Goal: Task Accomplishment & Management: Use online tool/utility

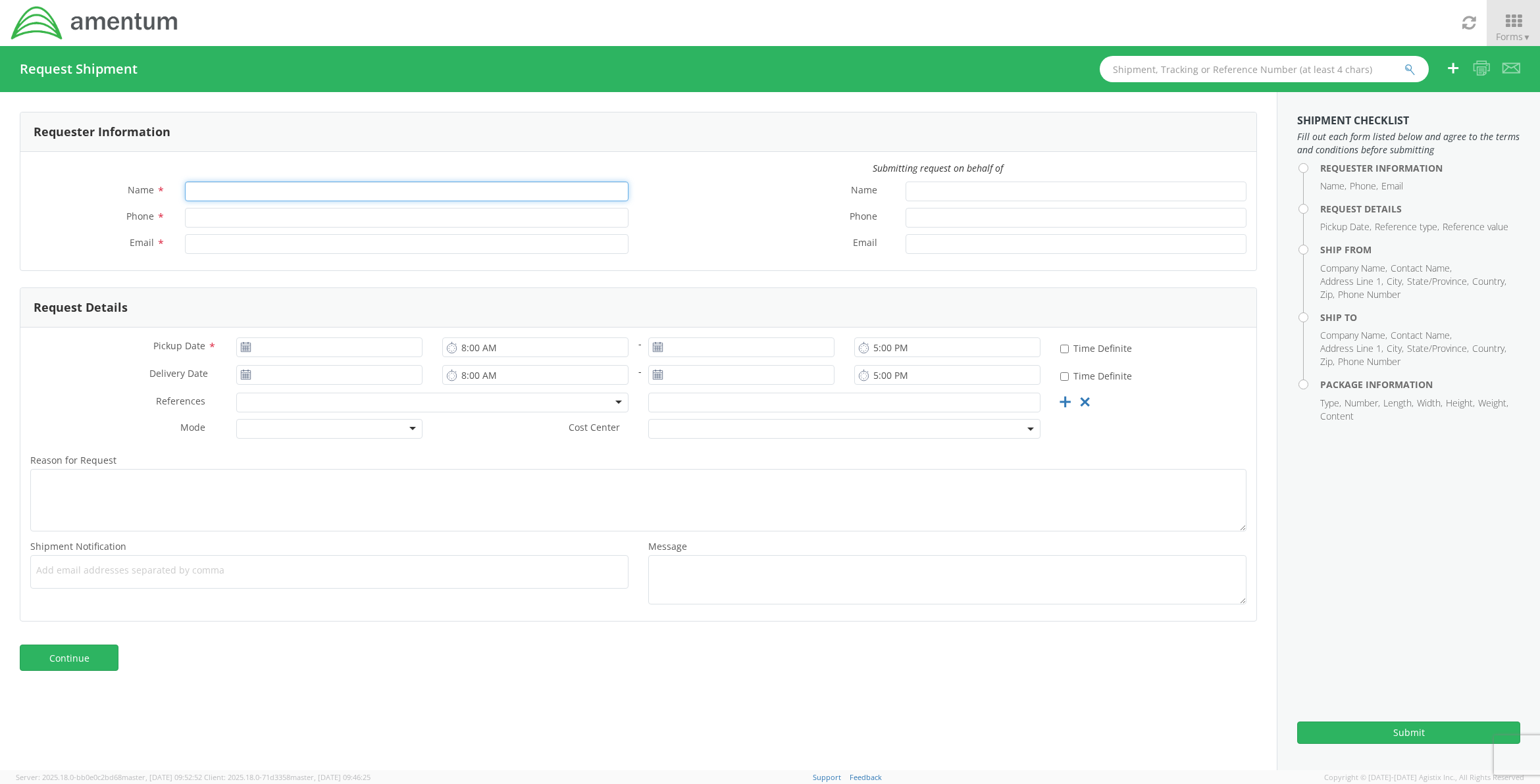
click at [307, 182] on input "Name *" at bounding box center [407, 191] width 444 height 20
click at [223, 186] on input "Name *" at bounding box center [407, 191] width 444 height 20
type input "Andrew K Bolton"
type input "andrewkbolton@gmail.com"
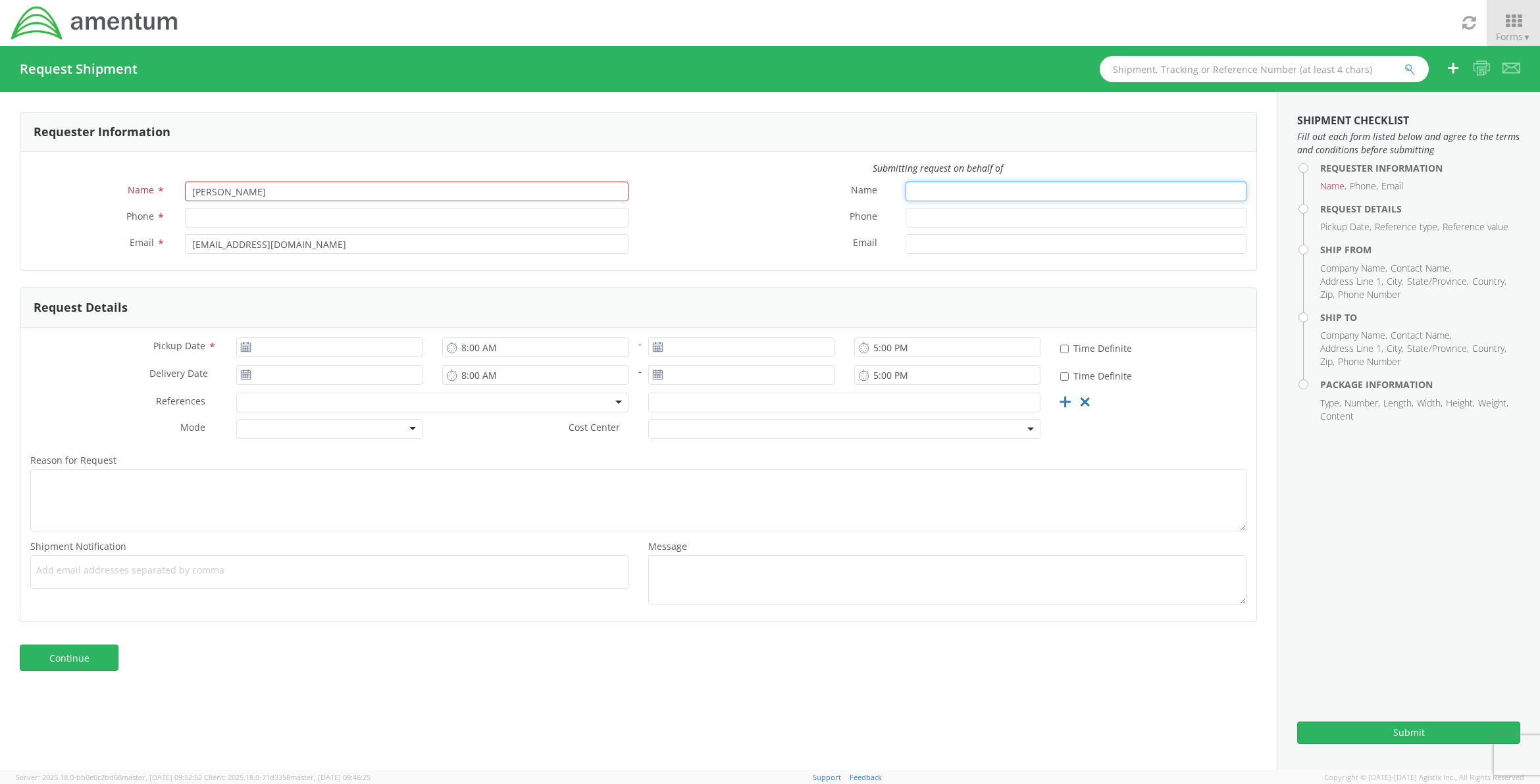
type input "Andrew K Bolton"
type input "andrewkbolton@gmail.com"
type input "[DATE]"
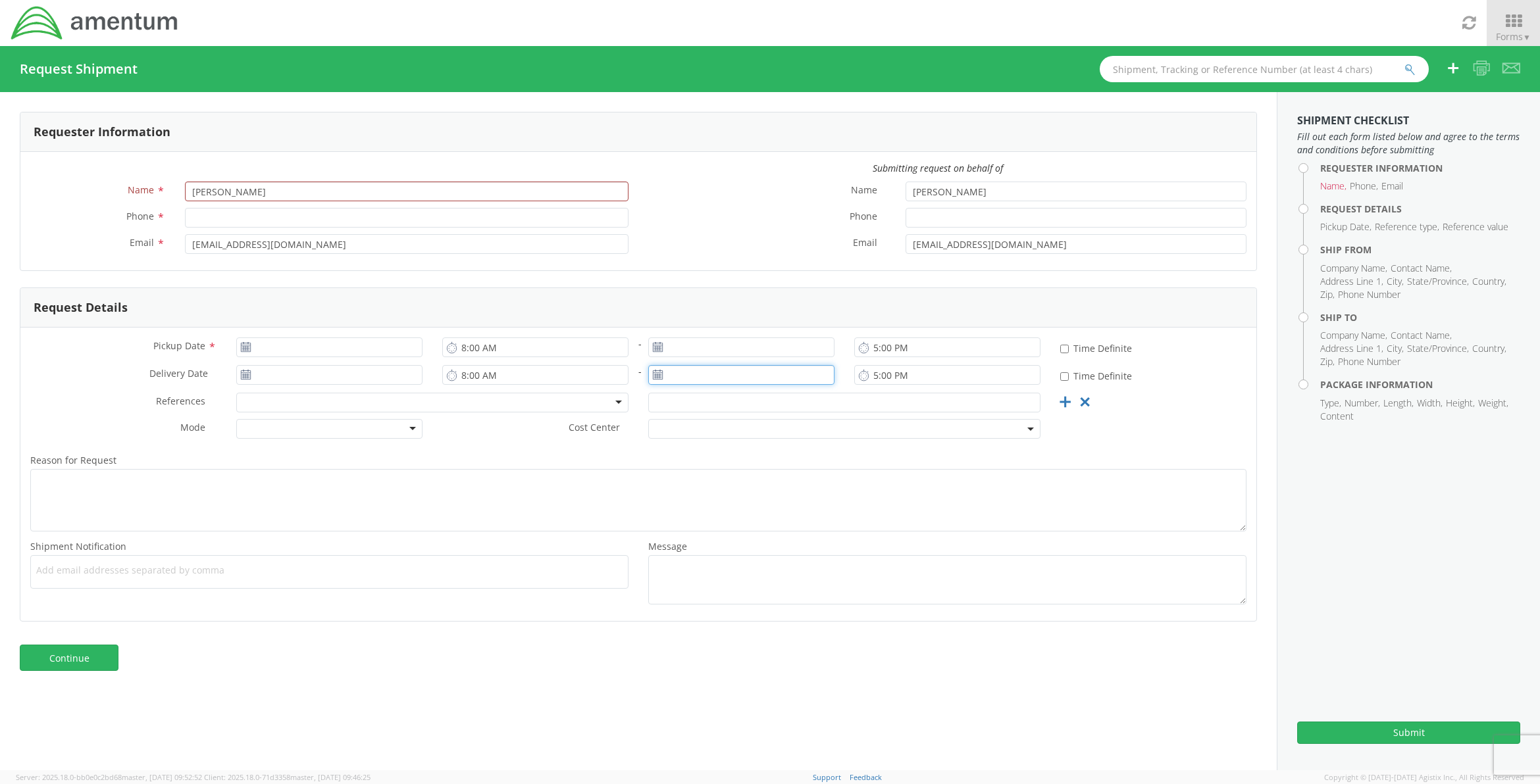
type input "[DATE]"
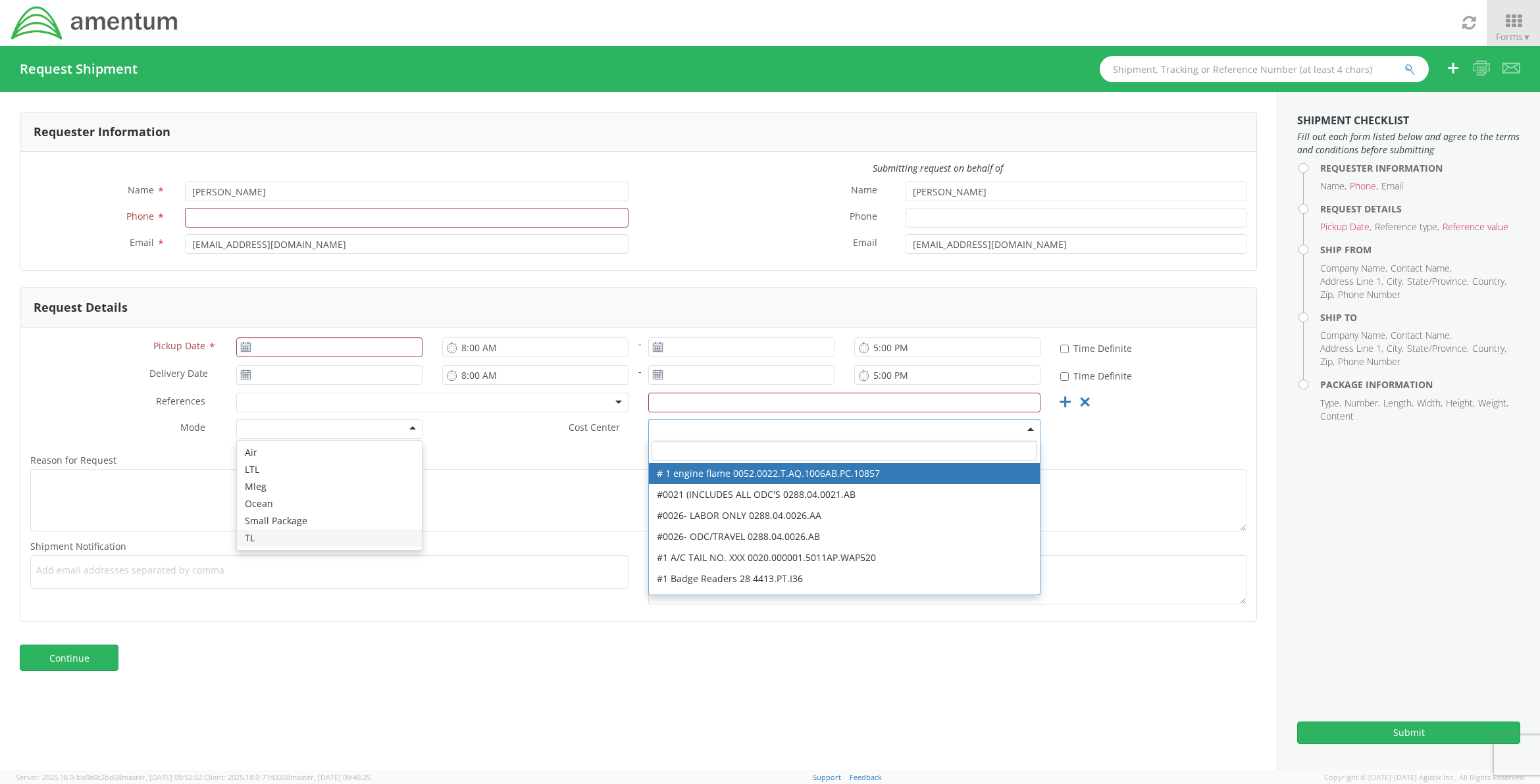
click at [404, 664] on div "Continue" at bounding box center [638, 664] width 1276 height 52
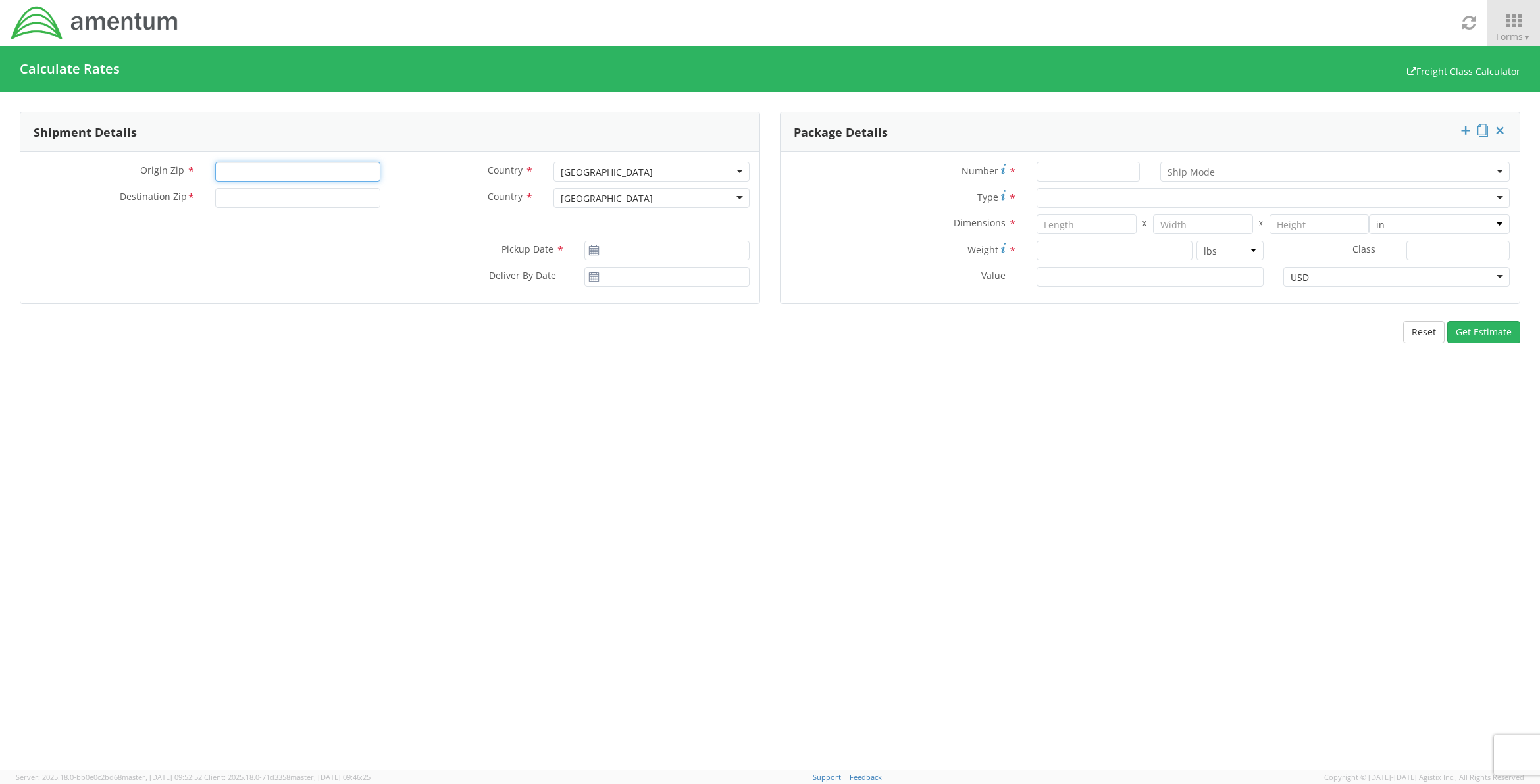
click at [242, 169] on input "Origin Zip *" at bounding box center [297, 171] width 165 height 20
click at [648, 168] on div "[GEOGRAPHIC_DATA]" at bounding box center [651, 171] width 196 height 20
click at [320, 169] on input "Origin Zip *" at bounding box center [297, 171] width 165 height 20
type input "85540"
click at [271, 198] on input "Destination Zip *" at bounding box center [297, 197] width 165 height 20
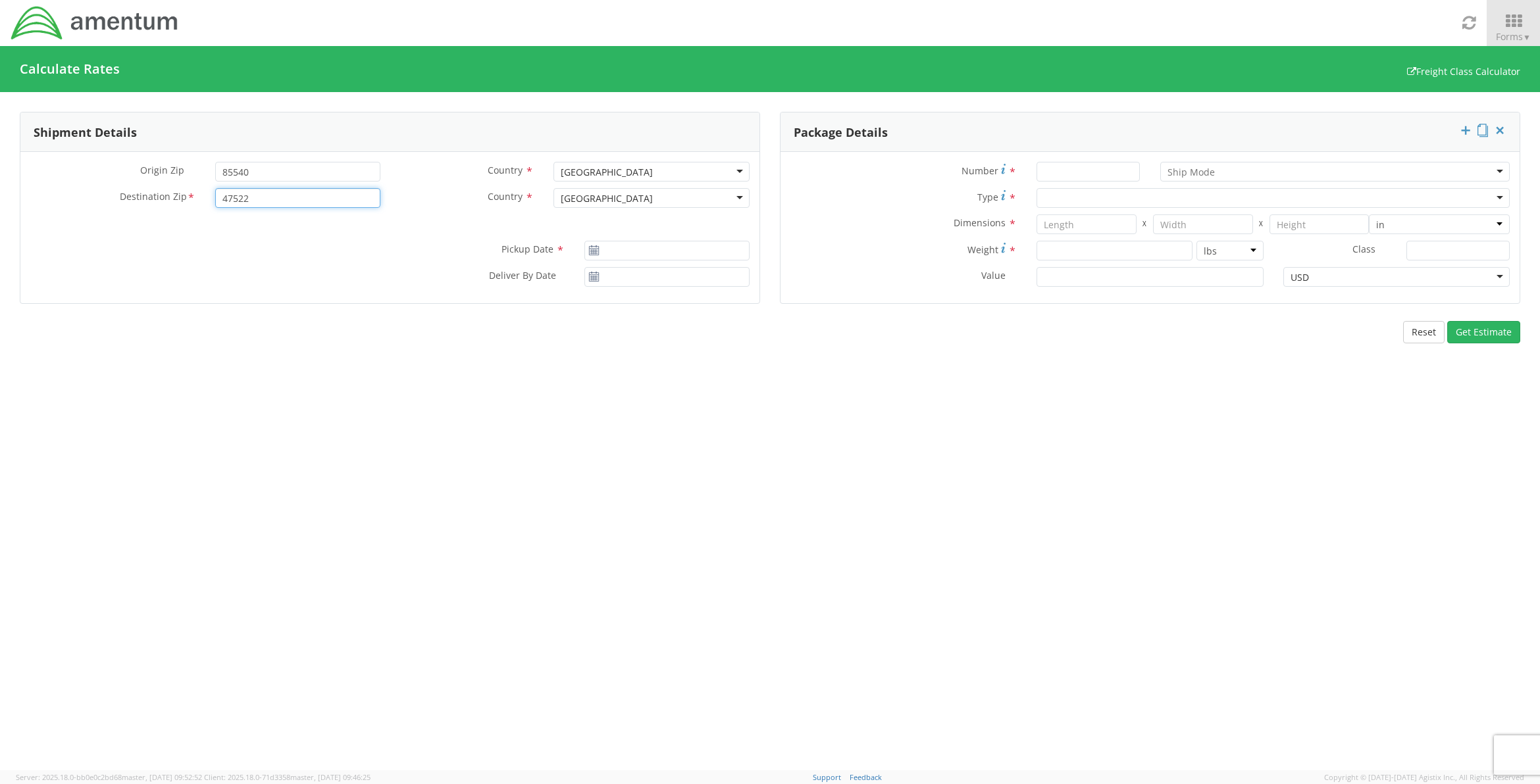
type input "47522"
click at [590, 249] on icon at bounding box center [593, 251] width 11 height 10
click at [598, 249] on use at bounding box center [594, 250] width 10 height 10
type input "[DATE]"
click at [628, 250] on input "[DATE]" at bounding box center [666, 251] width 165 height 20
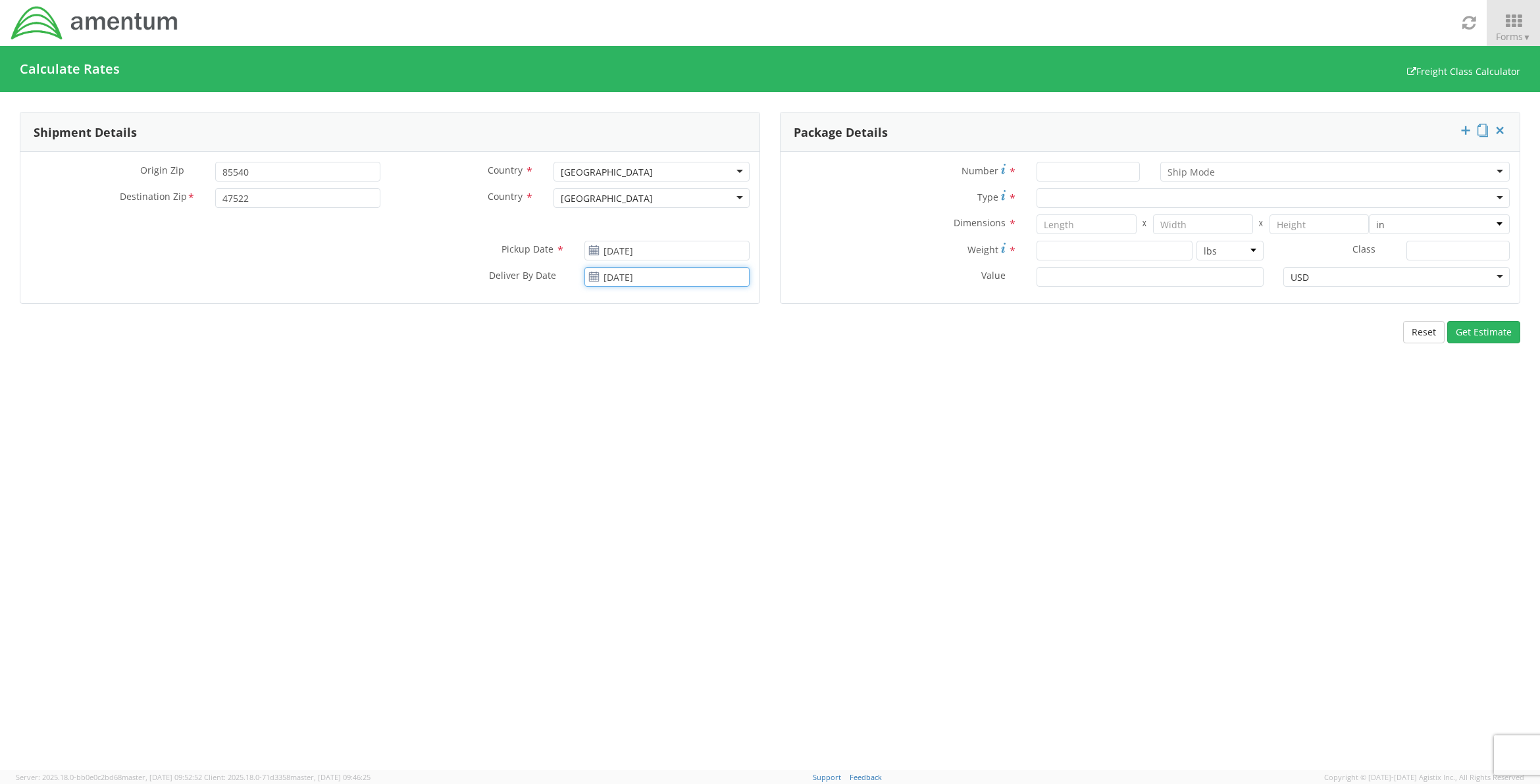
click at [678, 281] on input "[DATE]" at bounding box center [666, 277] width 165 height 20
click at [740, 303] on span at bounding box center [744, 300] width 10 height 10
click at [702, 355] on td "9" at bounding box center [701, 360] width 23 height 20
type input "[DATE]"
click at [1067, 173] on input "Number *" at bounding box center [1088, 171] width 103 height 20
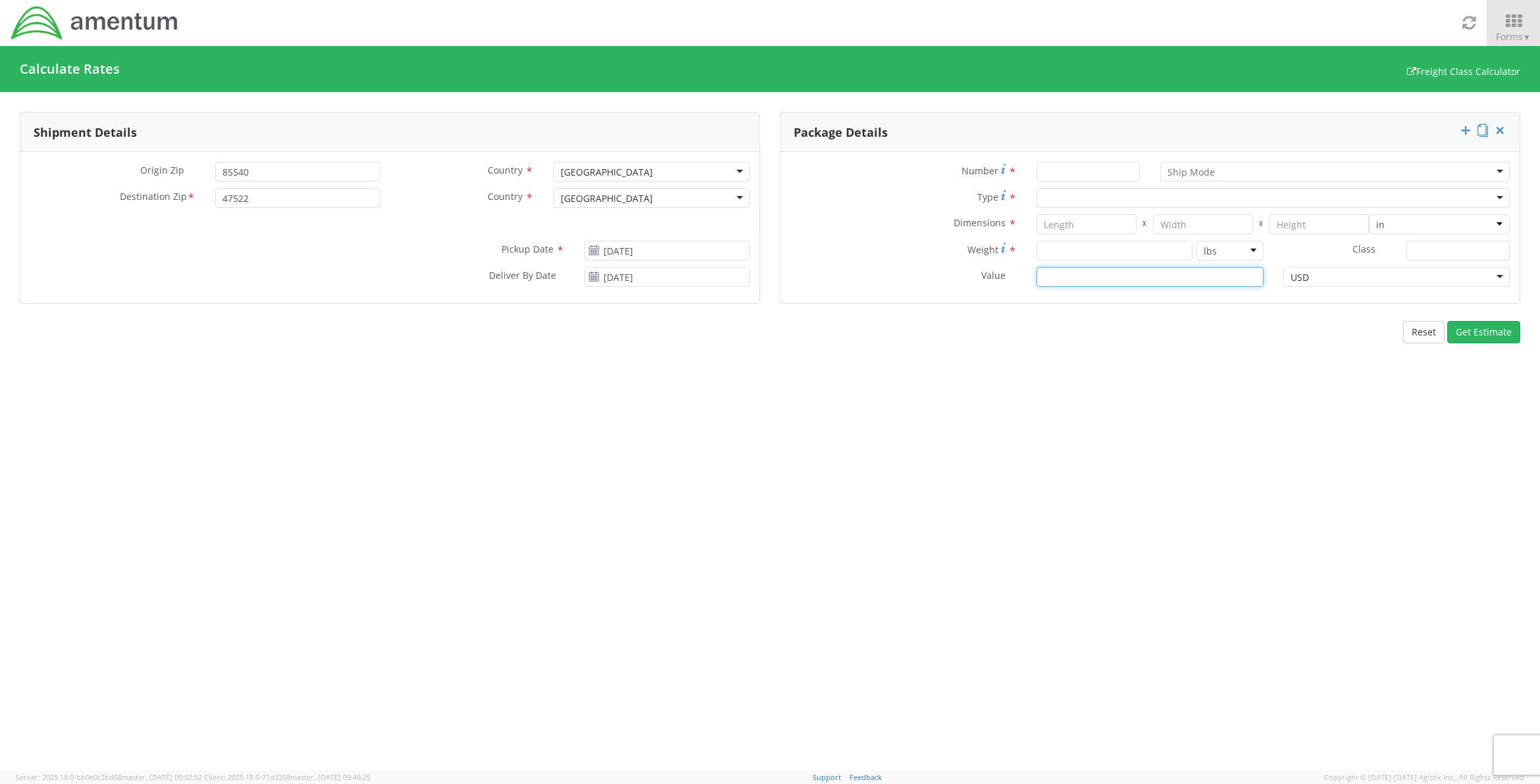
click at [1060, 278] on input "Value *" at bounding box center [1149, 277] width 226 height 20
type input "219000"
click at [1067, 378] on div "Shipment Details Origin Zip * 85540 Country * [GEOGRAPHIC_DATA] [GEOGRAPHIC_DAT…" at bounding box center [770, 430] width 1540 height 678
click at [1112, 251] on input "number" at bounding box center [1114, 251] width 156 height 20
click at [1067, 167] on input "Number *" at bounding box center [1088, 171] width 103 height 20
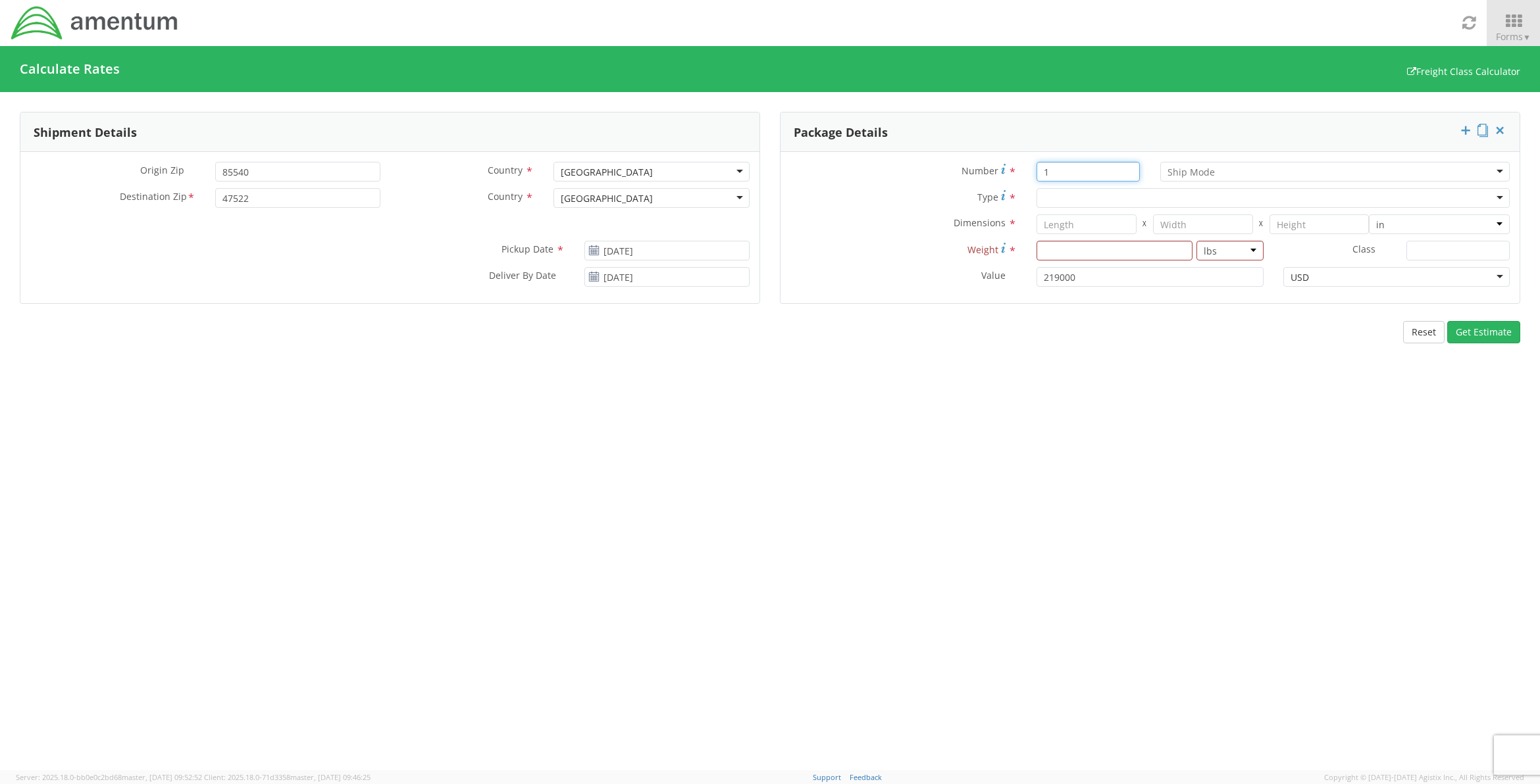
type input "1"
click at [1207, 171] on input "select-one" at bounding box center [1191, 172] width 48 height 13
click at [1074, 201] on div at bounding box center [1273, 197] width 473 height 20
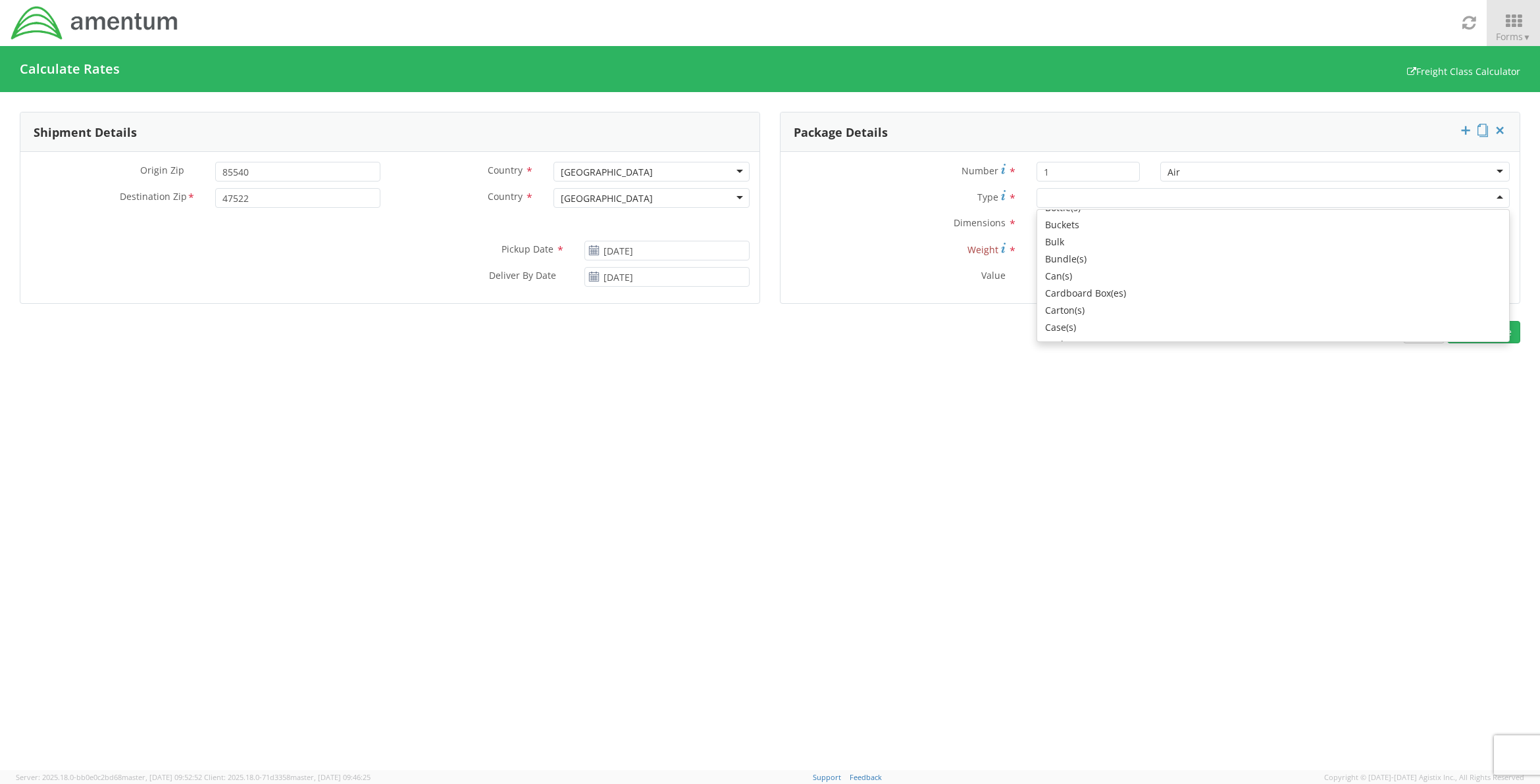
scroll to position [164, 0]
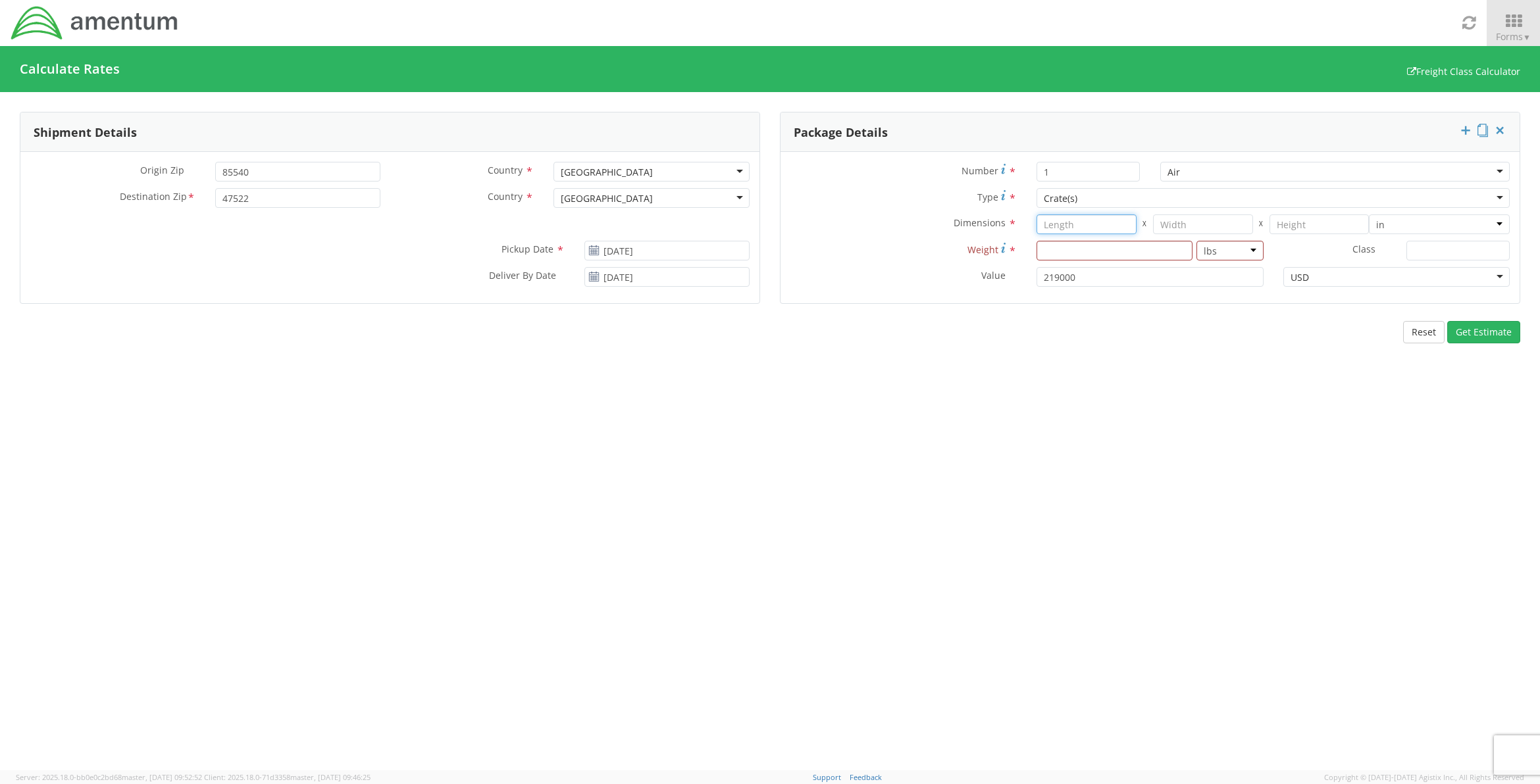
click at [1060, 225] on input "number" at bounding box center [1086, 224] width 100 height 20
type input "24"
type input "32"
type input "28"
click at [1078, 253] on input "number" at bounding box center [1114, 251] width 156 height 20
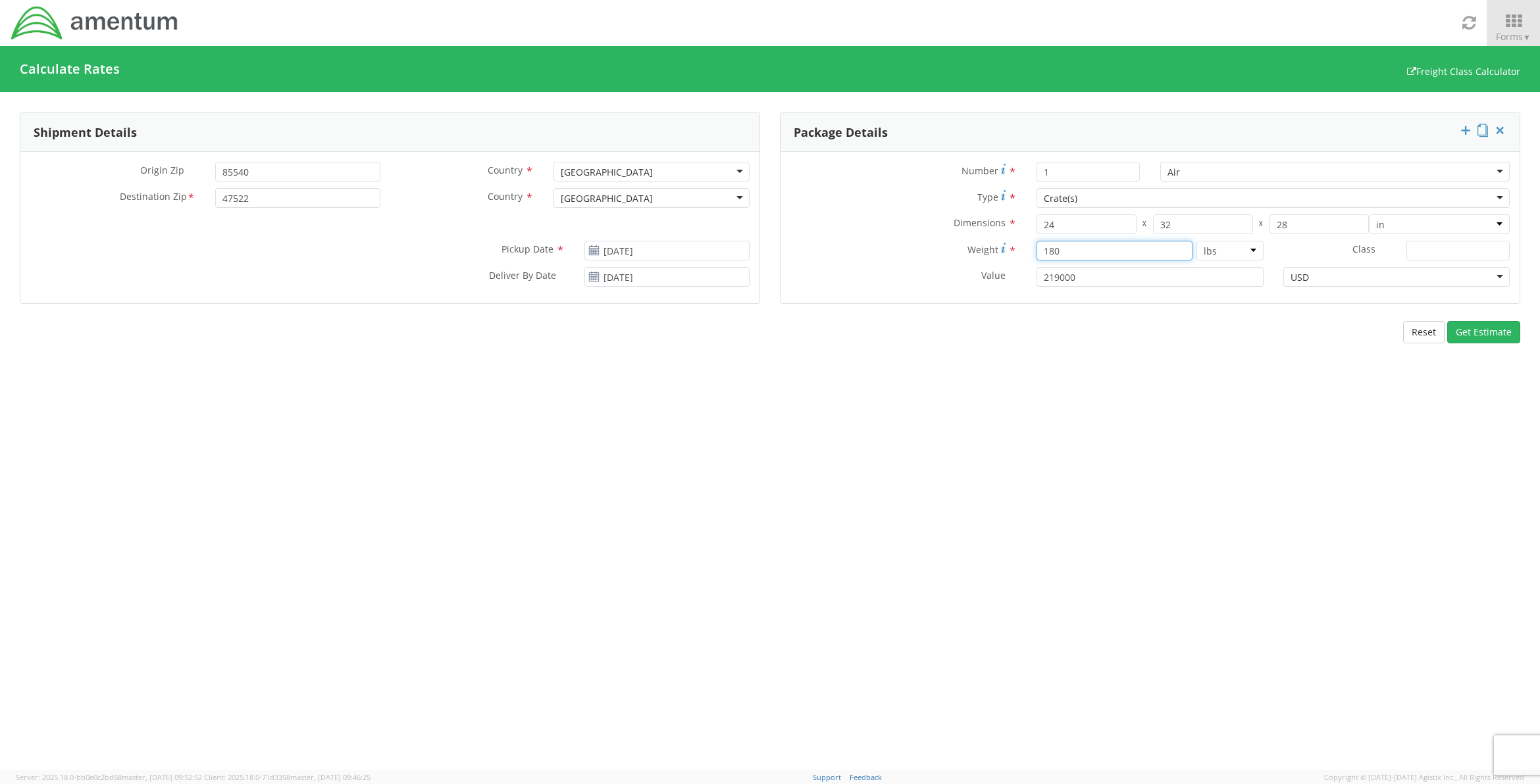
type input "180"
click at [1434, 251] on input "Class *" at bounding box center [1458, 251] width 103 height 20
type input "65"
click at [1492, 333] on button "Get Estimate" at bounding box center [1483, 333] width 73 height 23
